Goal: Task Accomplishment & Management: Manage account settings

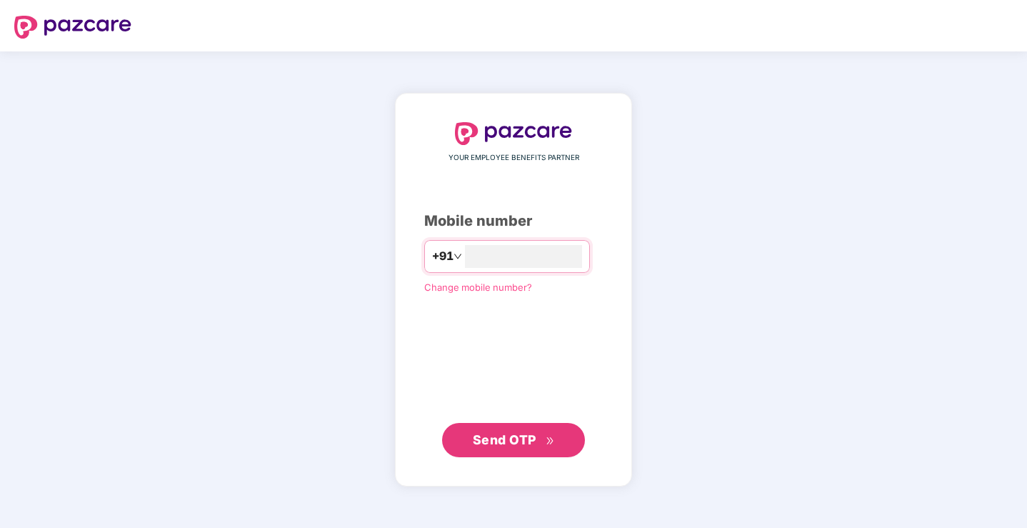
type input "**********"
click at [502, 438] on span "Send OTP" at bounding box center [505, 439] width 64 height 15
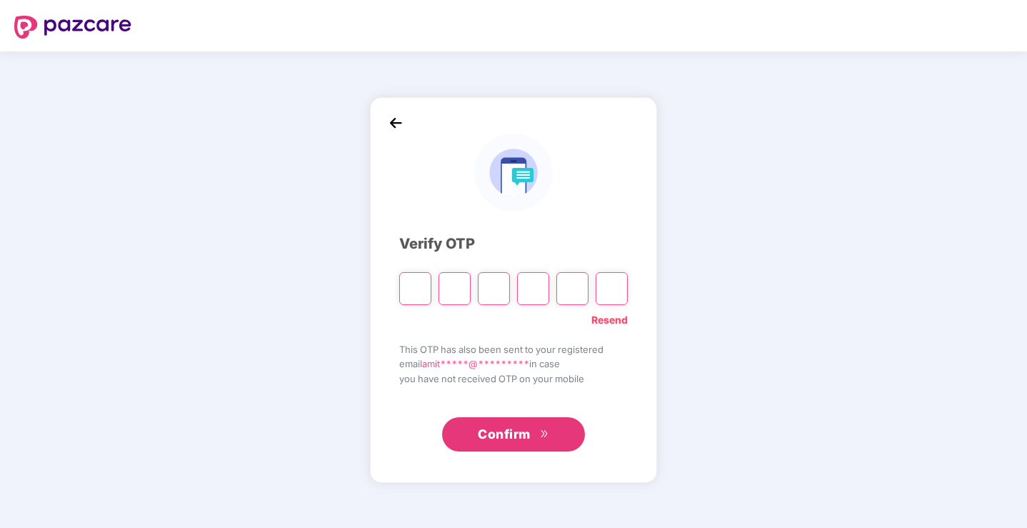
type input "*"
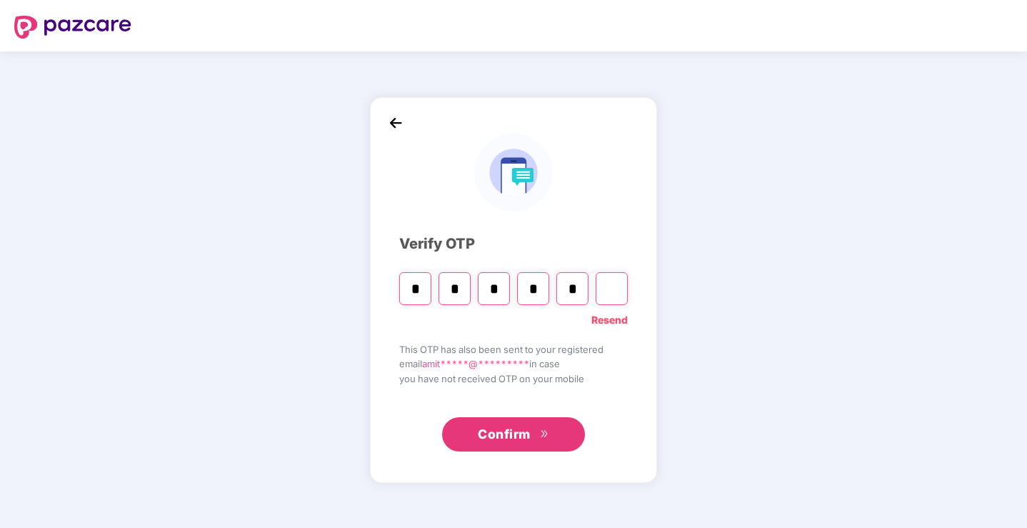
type input "*"
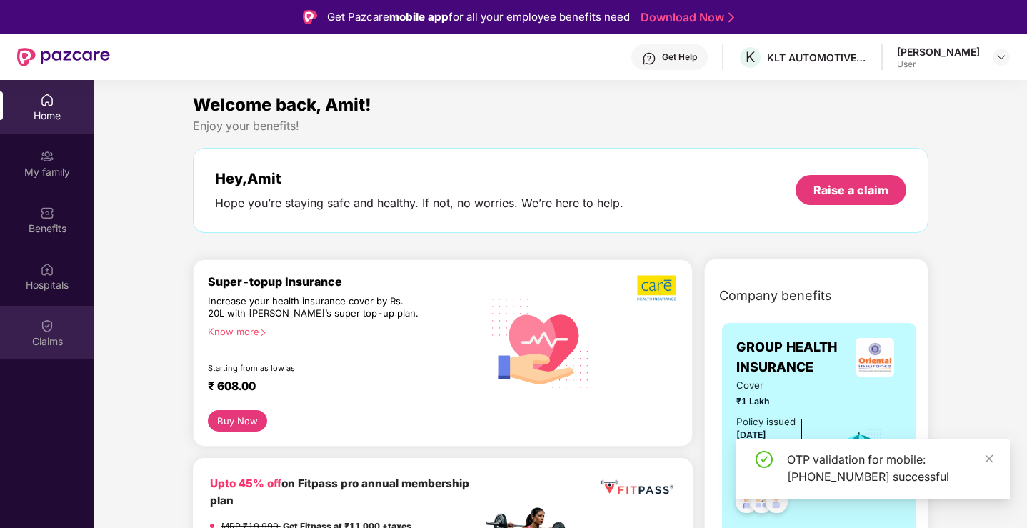
click at [46, 329] on img at bounding box center [47, 325] width 14 height 14
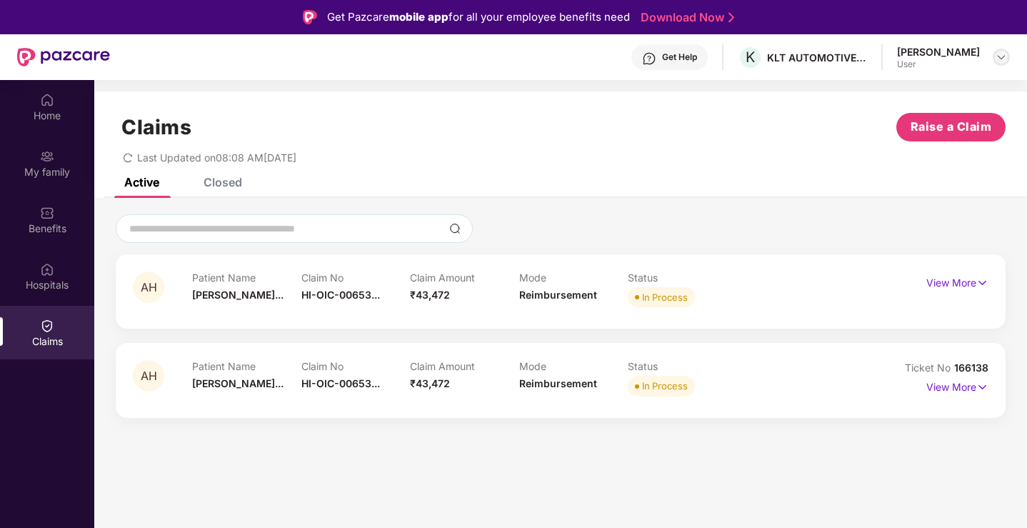
click at [999, 56] on img at bounding box center [1000, 56] width 11 height 11
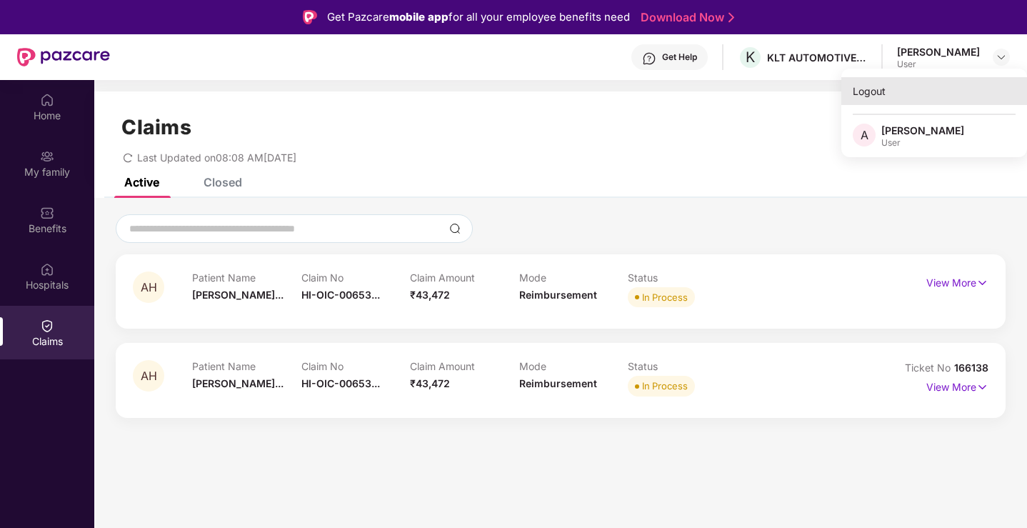
click at [878, 84] on div "Logout" at bounding box center [934, 91] width 186 height 28
